Goal: Information Seeking & Learning: Learn about a topic

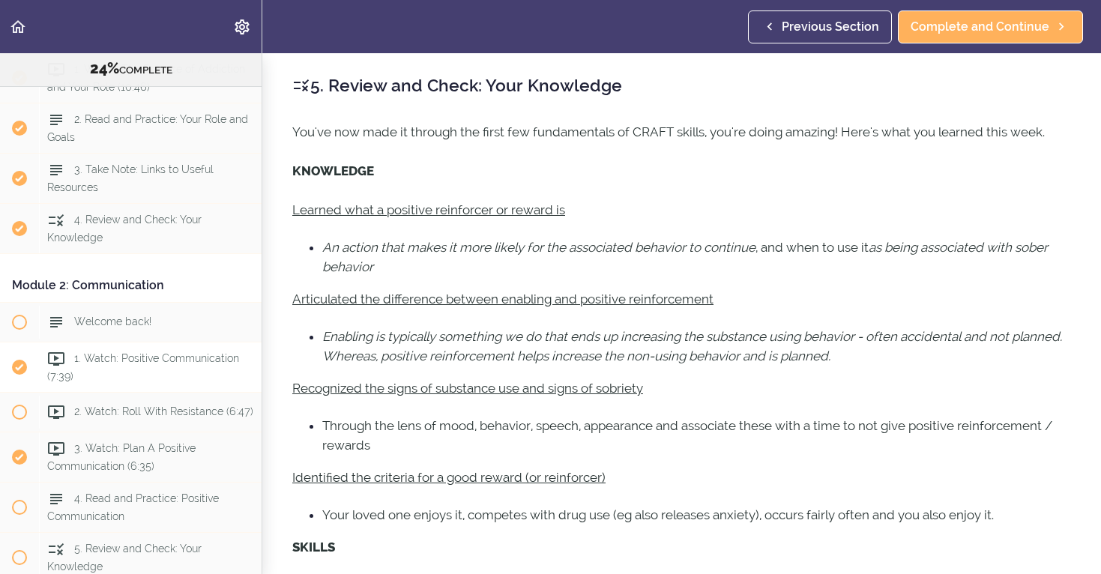
scroll to position [22, 0]
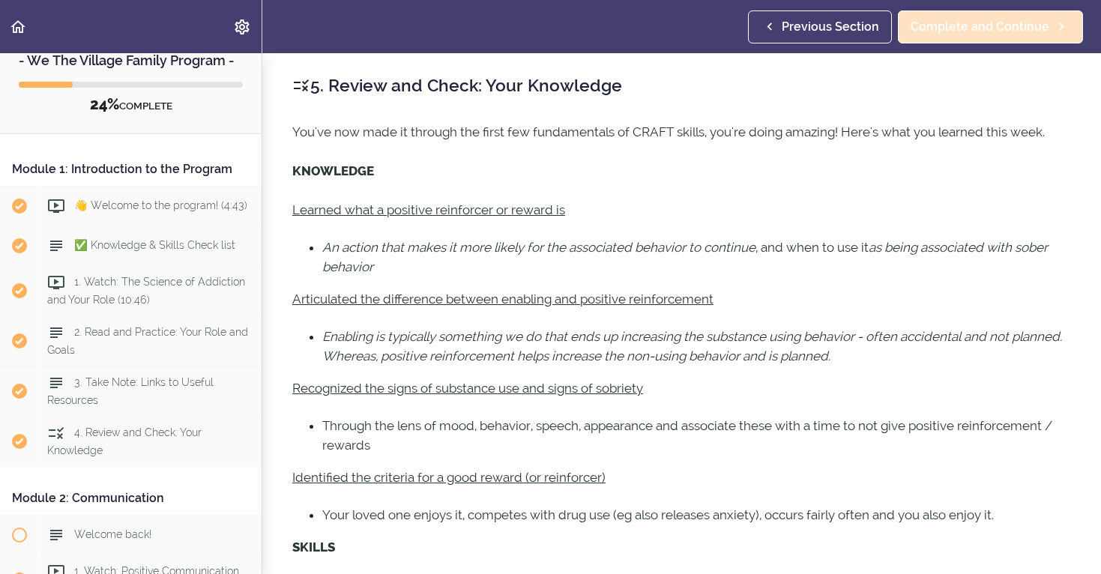
click at [953, 29] on span "Complete and Continue" at bounding box center [979, 27] width 139 height 18
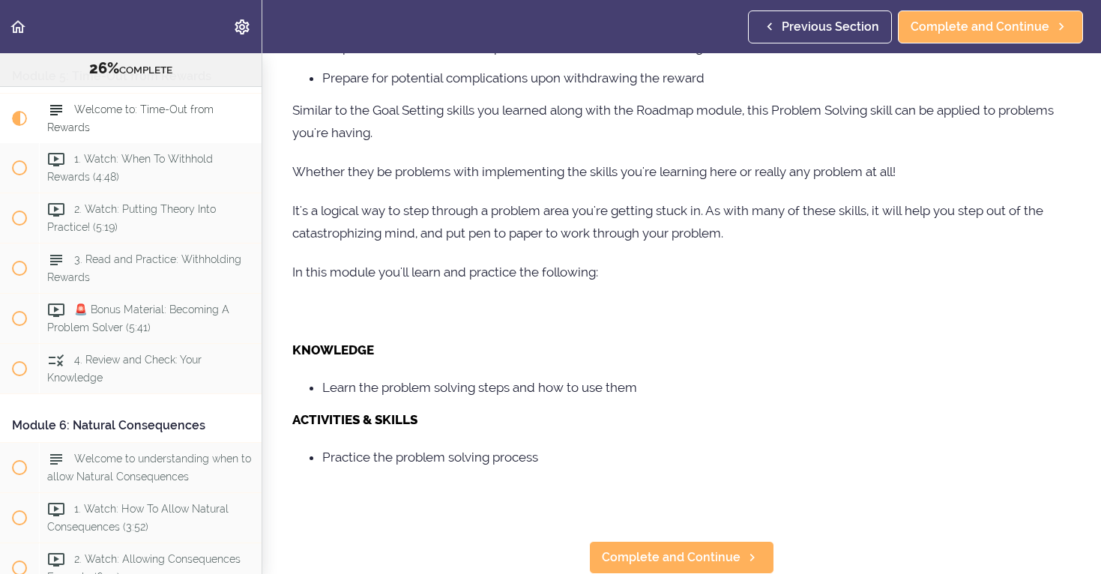
scroll to position [563, 0]
click at [662, 546] on link "Complete and Continue" at bounding box center [681, 558] width 185 height 33
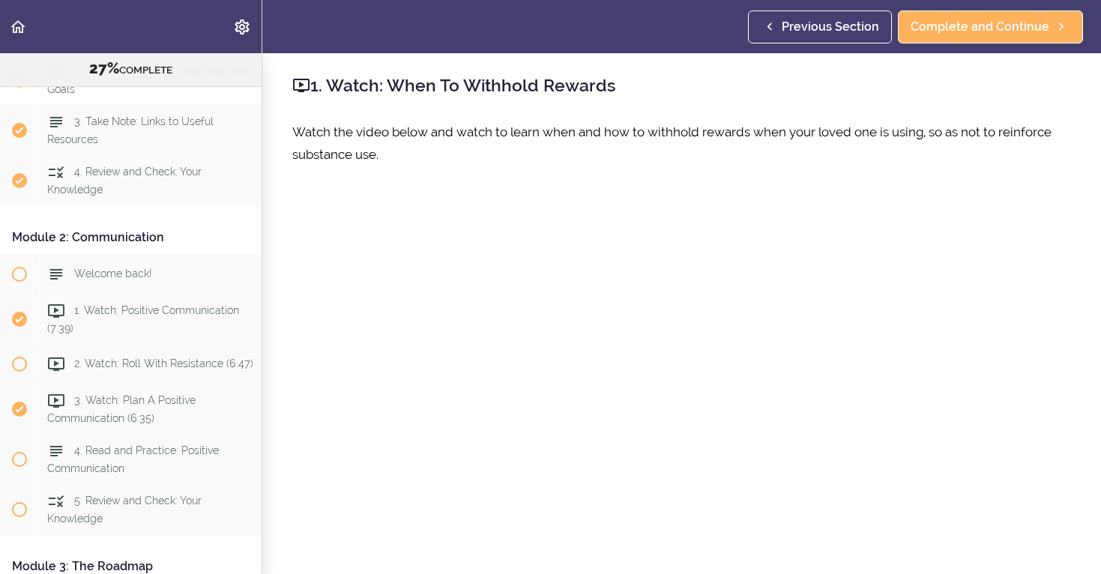
scroll to position [269, 0]
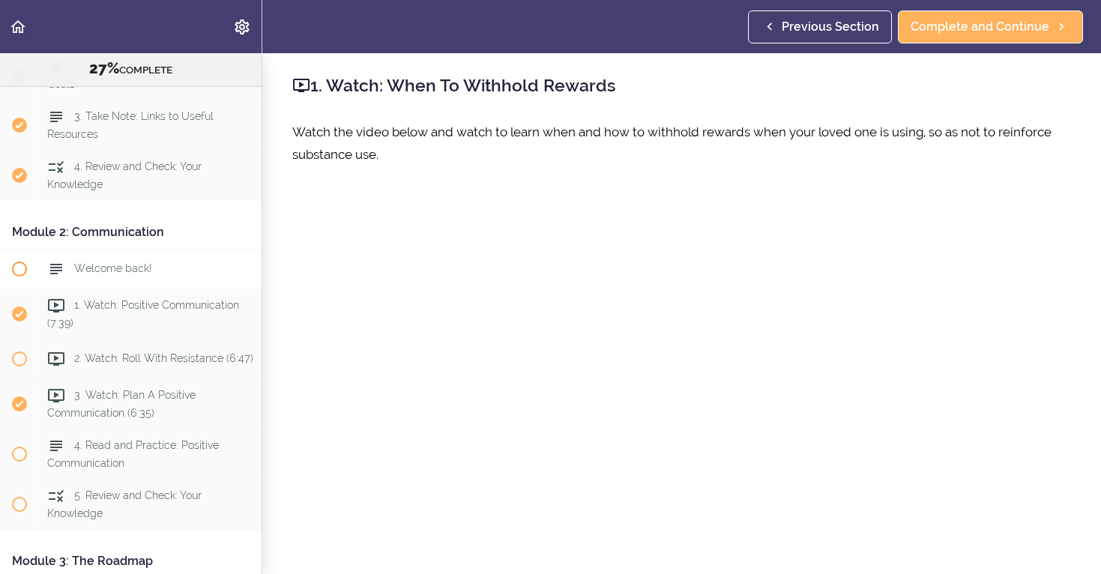
click at [109, 266] on span "Welcome back!" at bounding box center [112, 268] width 77 height 12
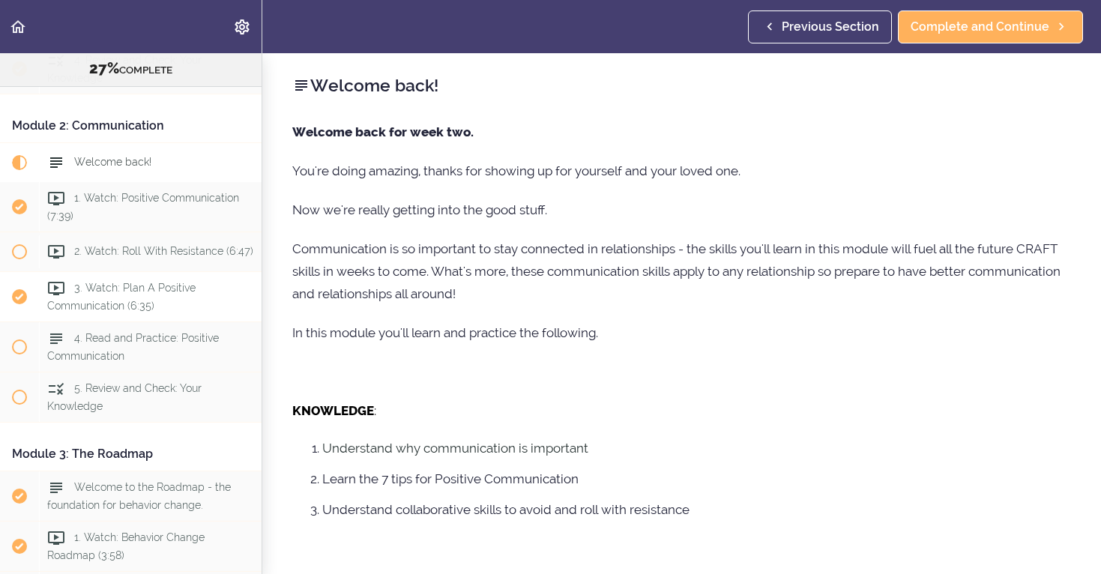
scroll to position [408, 0]
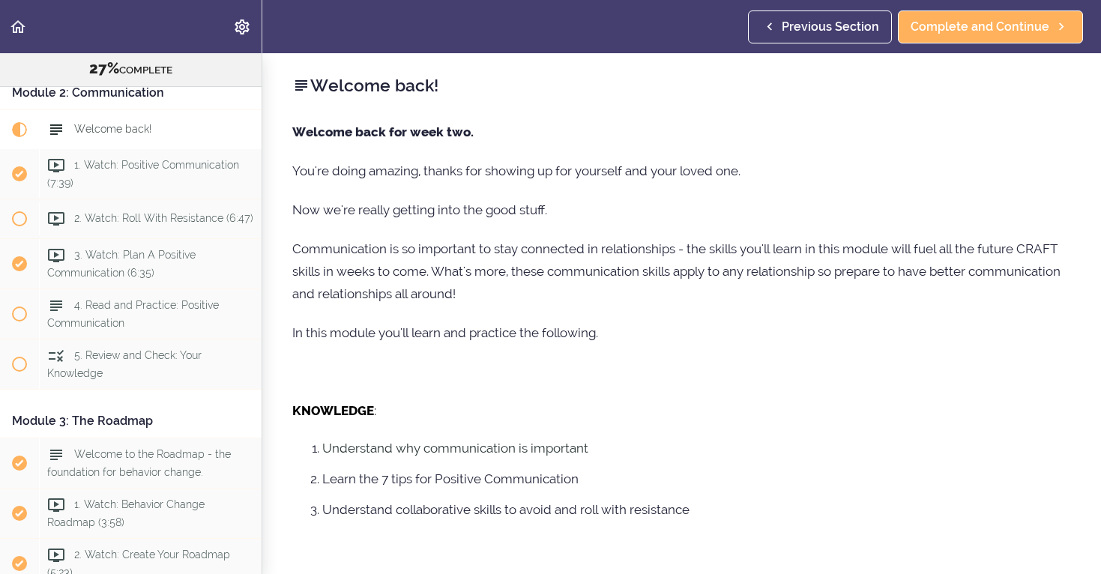
click at [125, 132] on span "Welcome back!" at bounding box center [112, 129] width 77 height 12
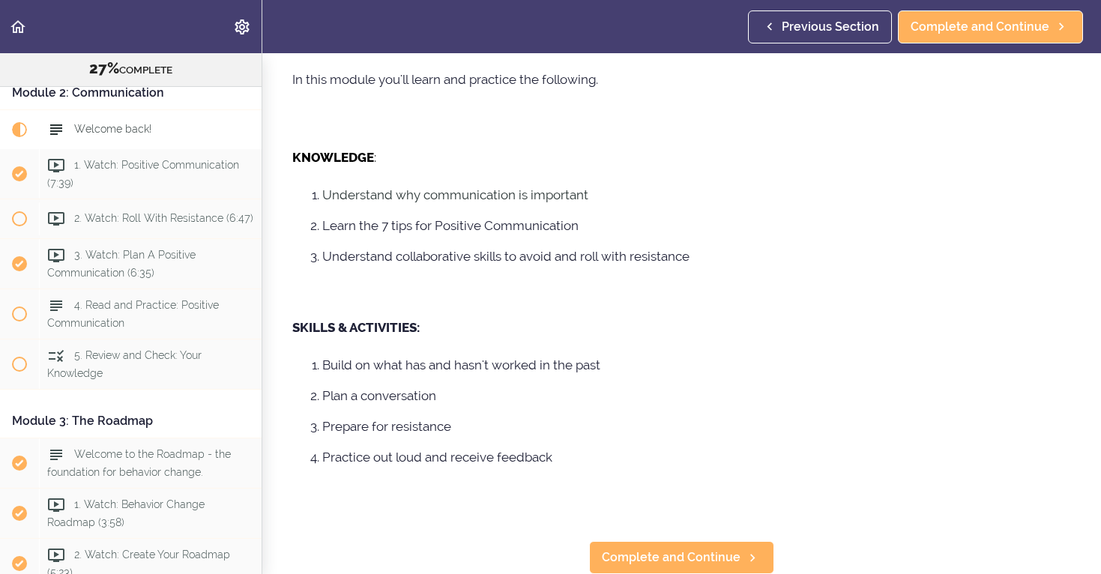
scroll to position [253, 0]
click at [701, 560] on span "Complete and Continue" at bounding box center [671, 557] width 139 height 18
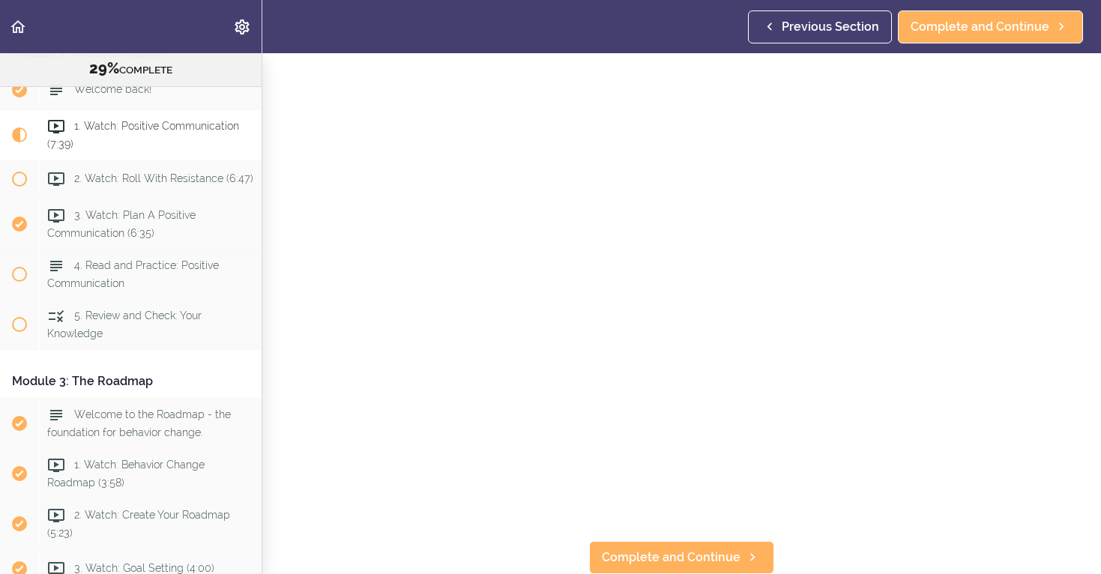
scroll to position [125, 0]
click at [661, 571] on link "Complete and Continue" at bounding box center [681, 558] width 185 height 33
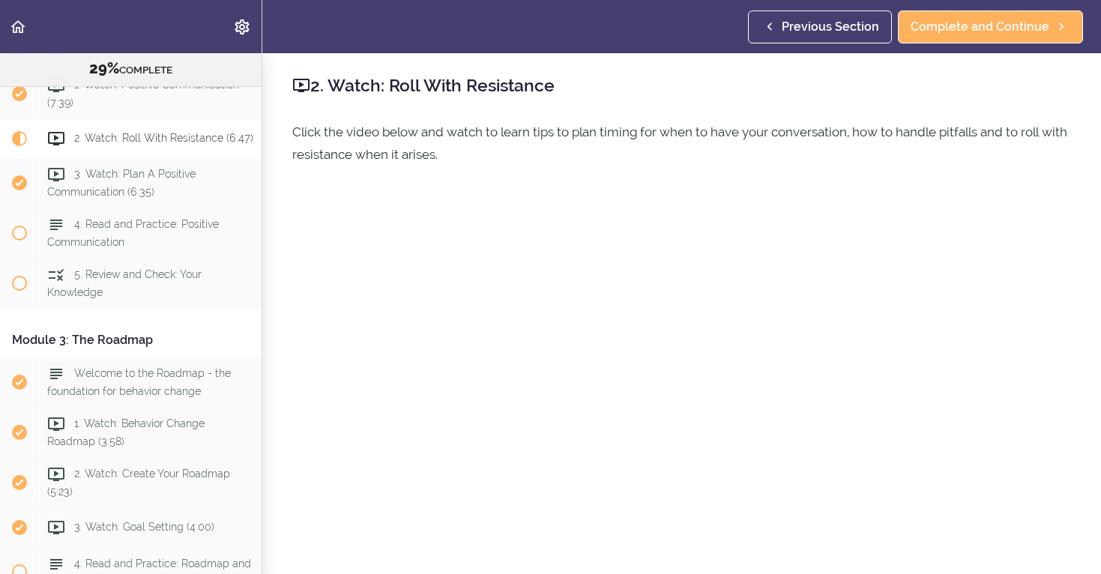
scroll to position [498, 0]
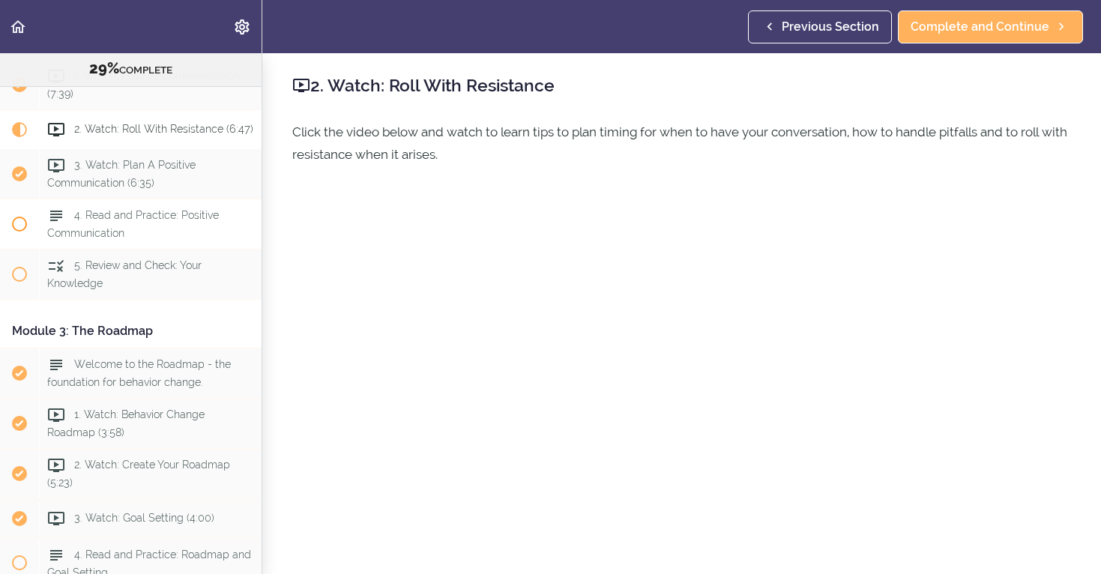
click at [24, 222] on span at bounding box center [19, 224] width 15 height 15
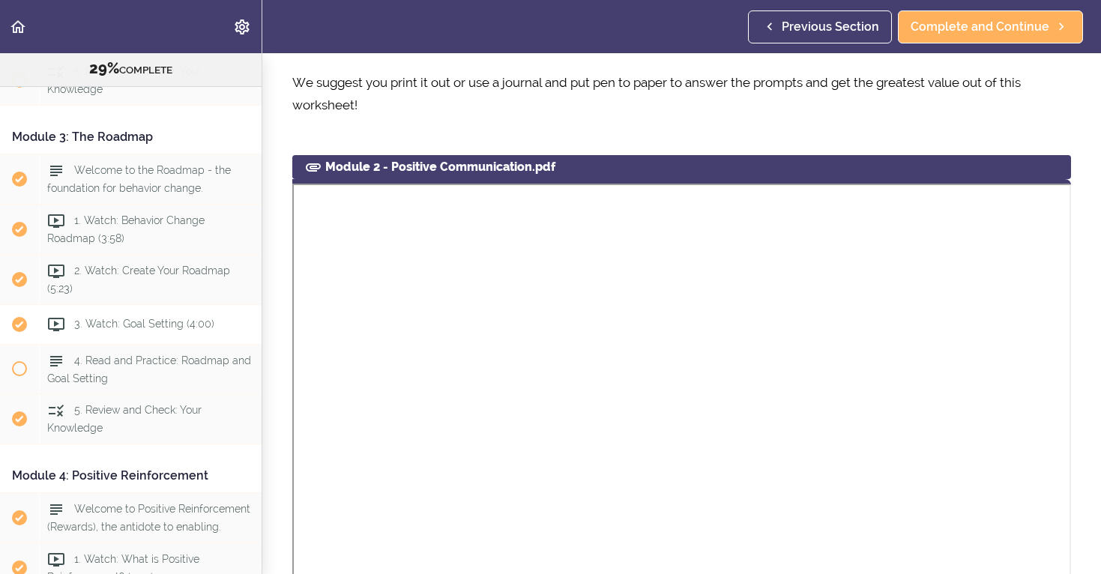
scroll to position [694, 0]
click at [21, 179] on span "Completed item" at bounding box center [19, 177] width 15 height 15
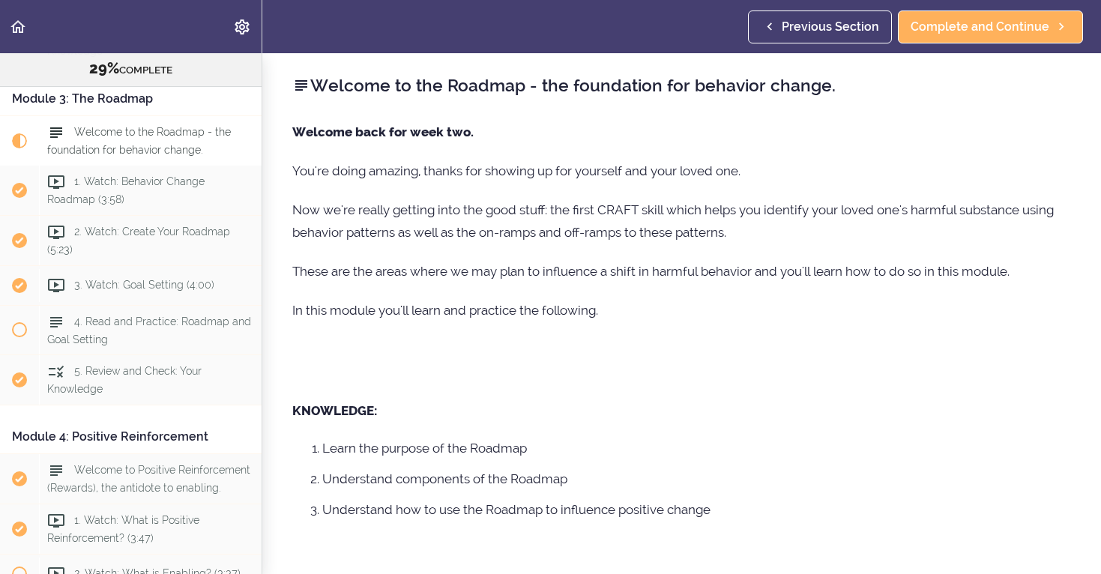
click at [21, 179] on span "Completed item" at bounding box center [19, 190] width 39 height 39
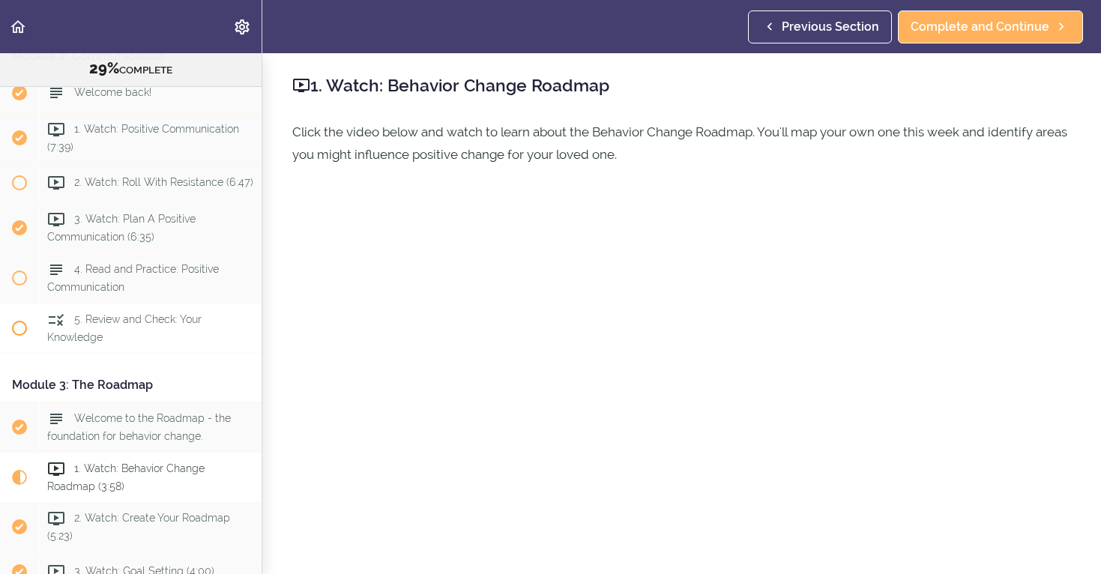
scroll to position [465, 0]
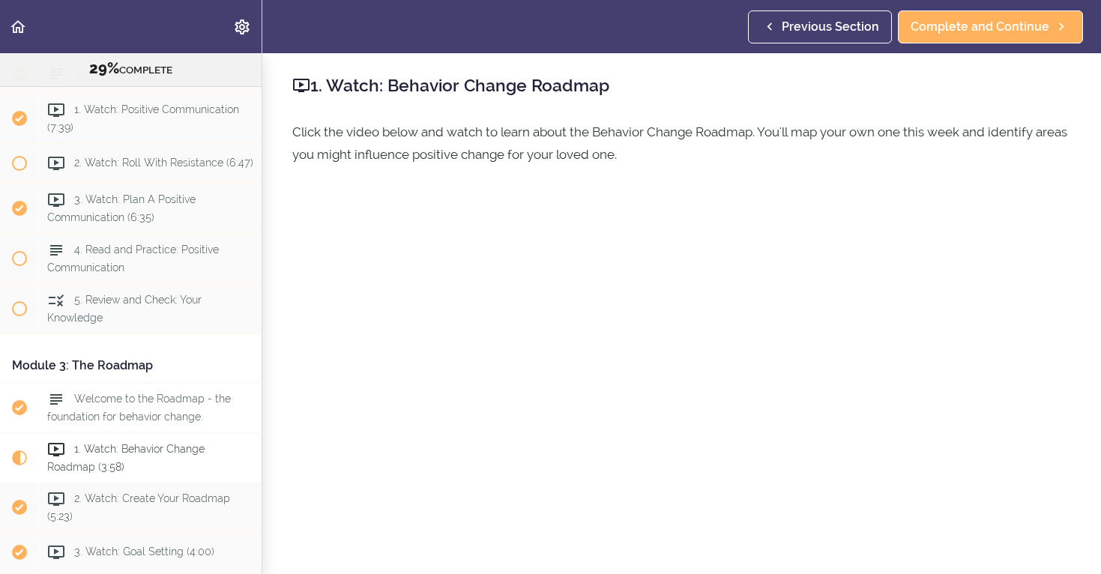
click at [56, 395] on icon at bounding box center [56, 399] width 18 height 18
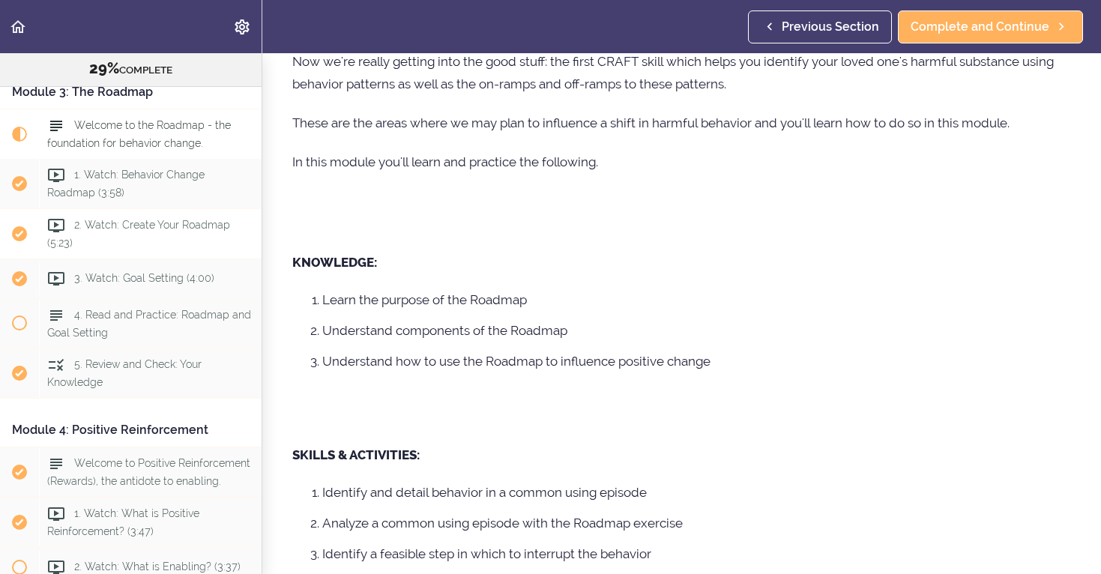
scroll to position [146, 0]
click at [22, 132] on span "Current item" at bounding box center [19, 134] width 15 height 15
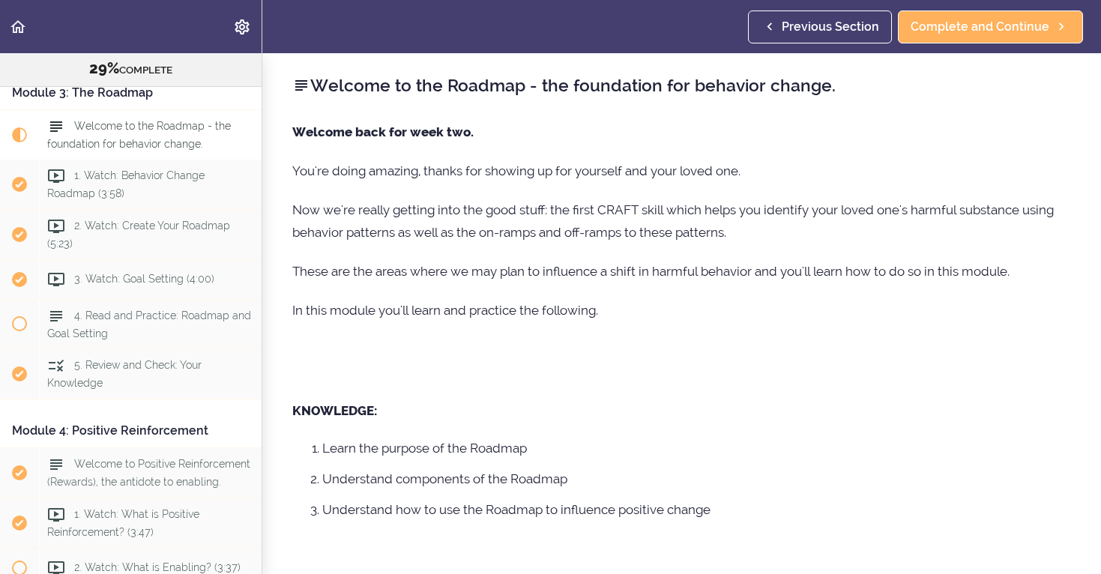
scroll to position [737, 0]
click at [22, 132] on span "Current item" at bounding box center [19, 135] width 15 height 15
click at [58, 173] on icon at bounding box center [56, 177] width 18 height 18
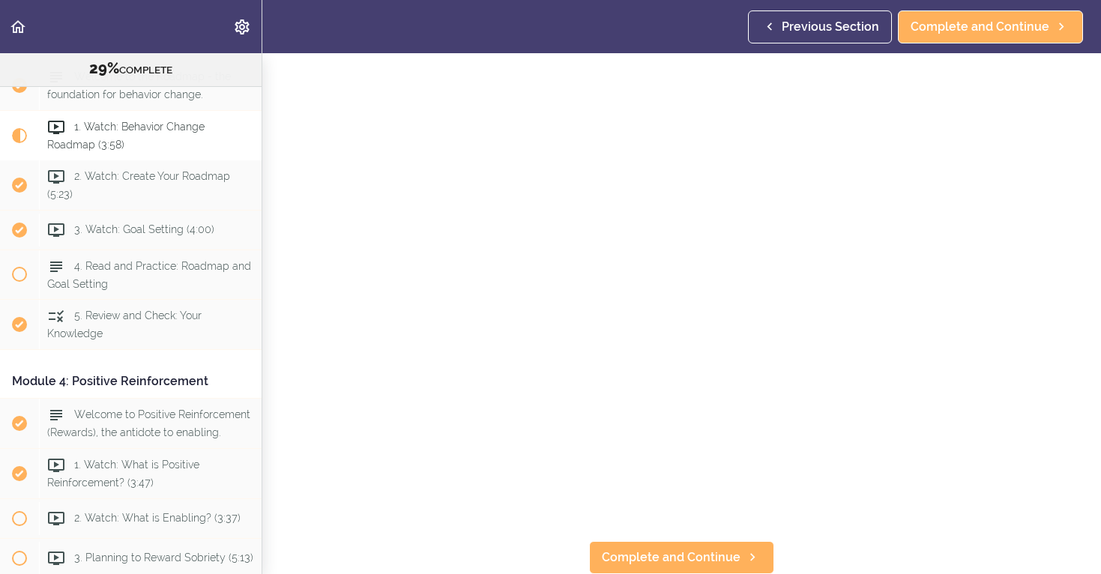
scroll to position [125, 0]
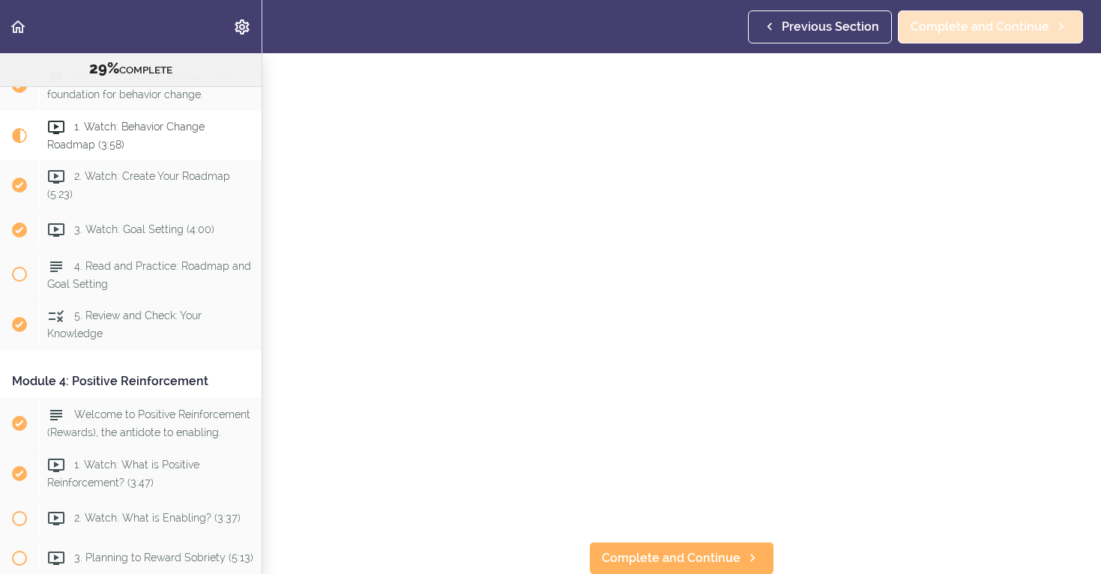
click at [985, 29] on span "Complete and Continue" at bounding box center [979, 27] width 139 height 18
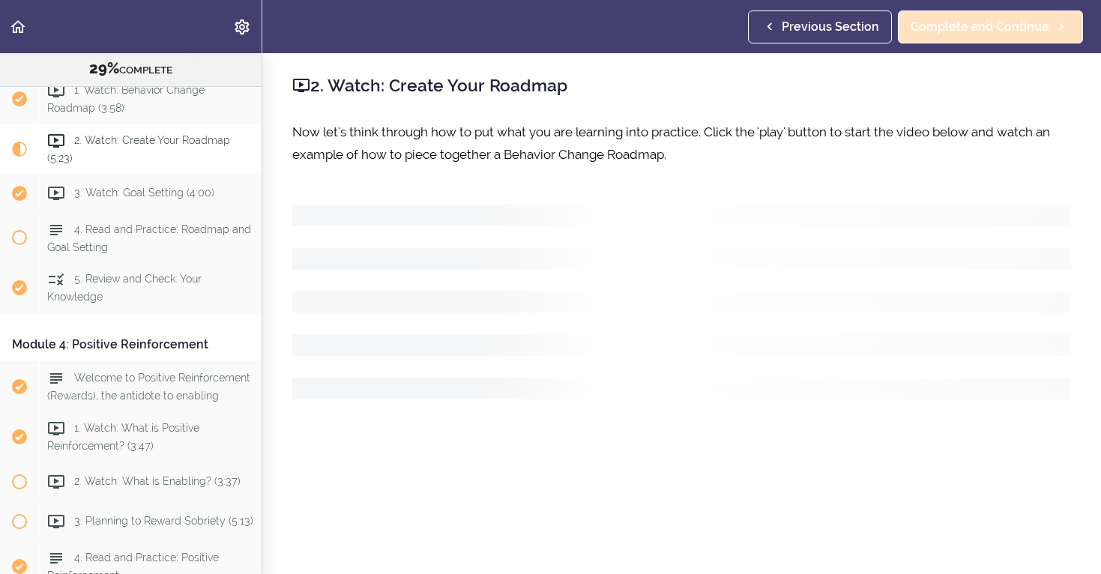
click at [985, 29] on span "Complete and Continue" at bounding box center [979, 27] width 139 height 18
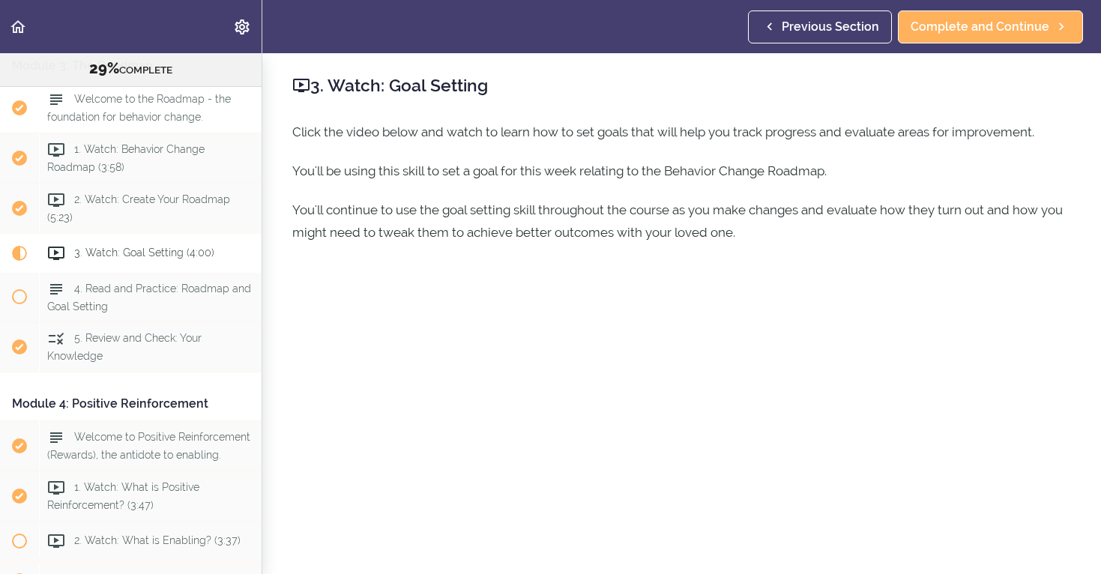
scroll to position [766, 0]
click at [23, 251] on span "Current item" at bounding box center [19, 251] width 15 height 15
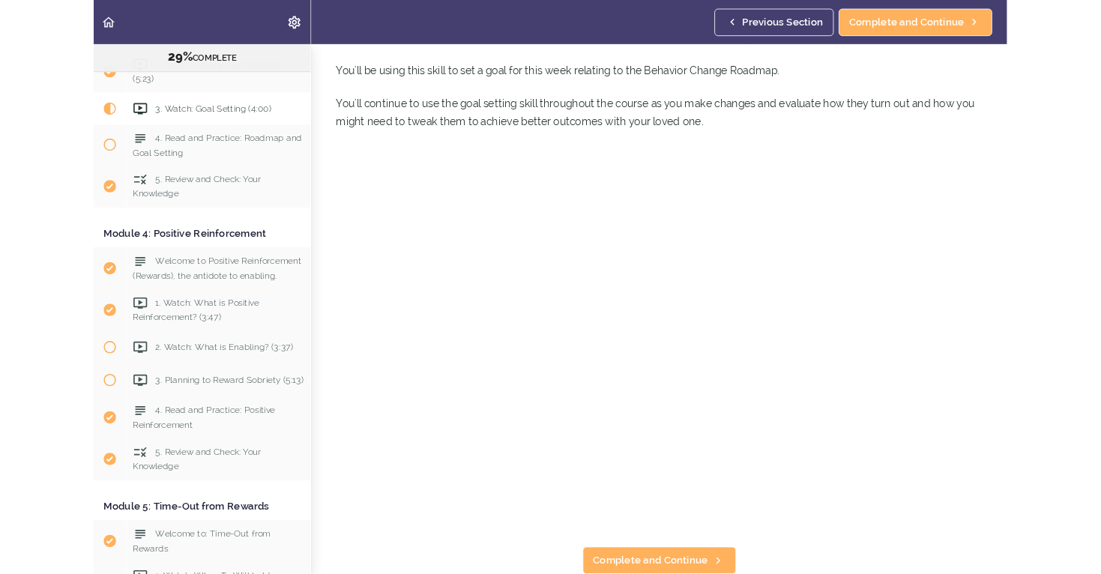
scroll to position [85, 0]
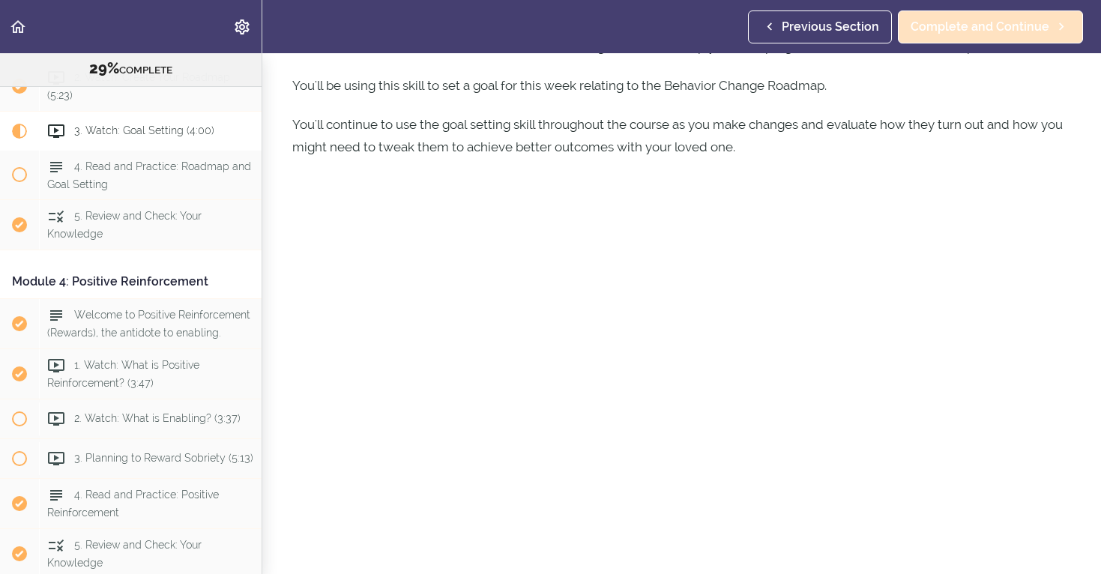
click at [958, 19] on span "Complete and Continue" at bounding box center [979, 27] width 139 height 18
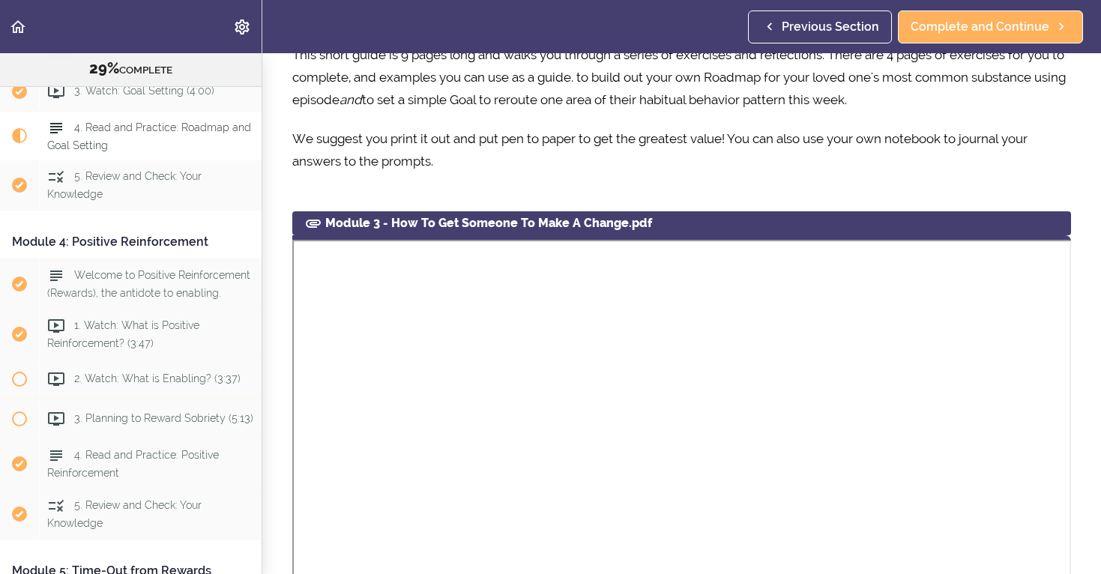
scroll to position [429, 0]
